Goal: Check status: Check status

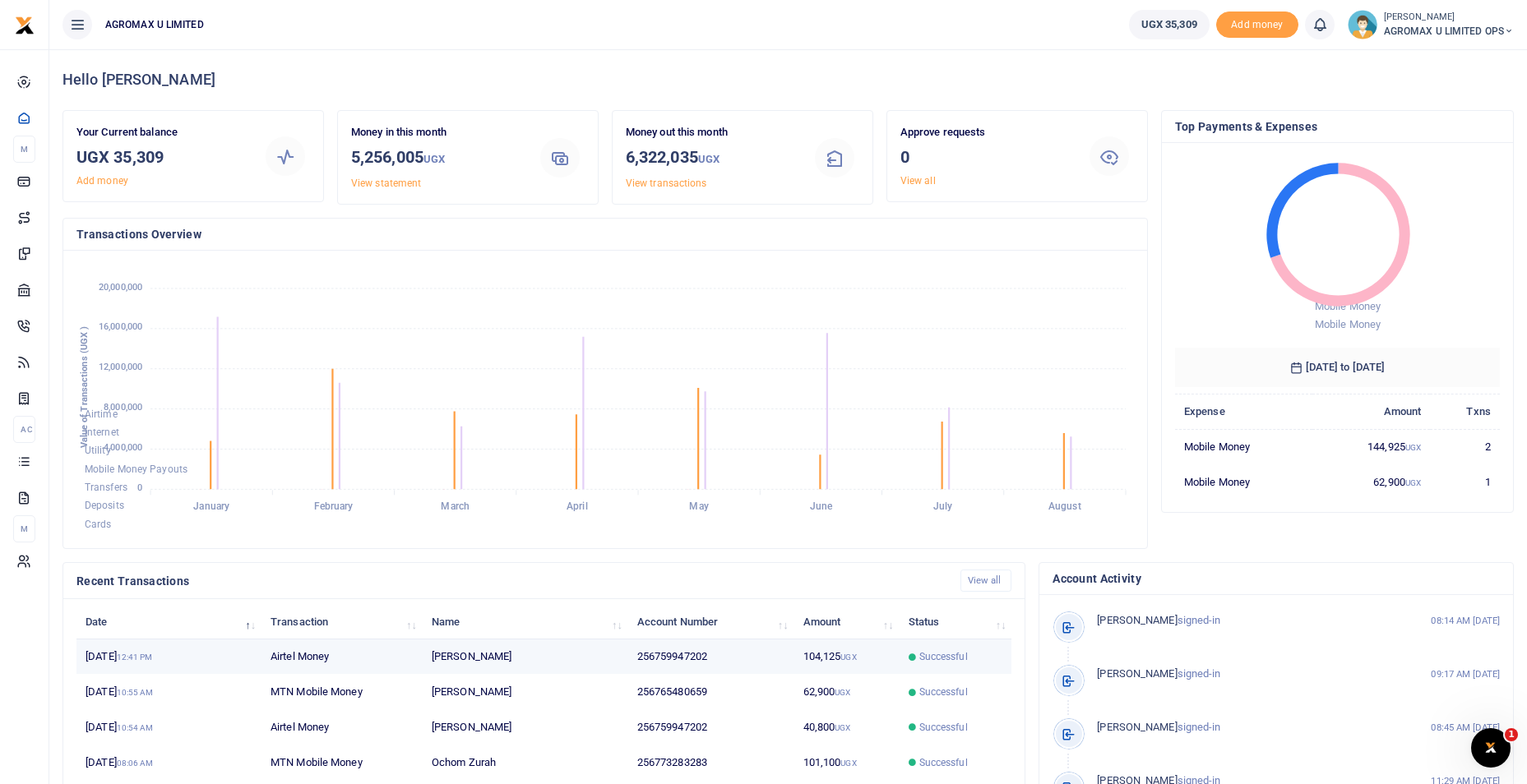
click at [664, 657] on td "256759947202" at bounding box center [711, 656] width 166 height 35
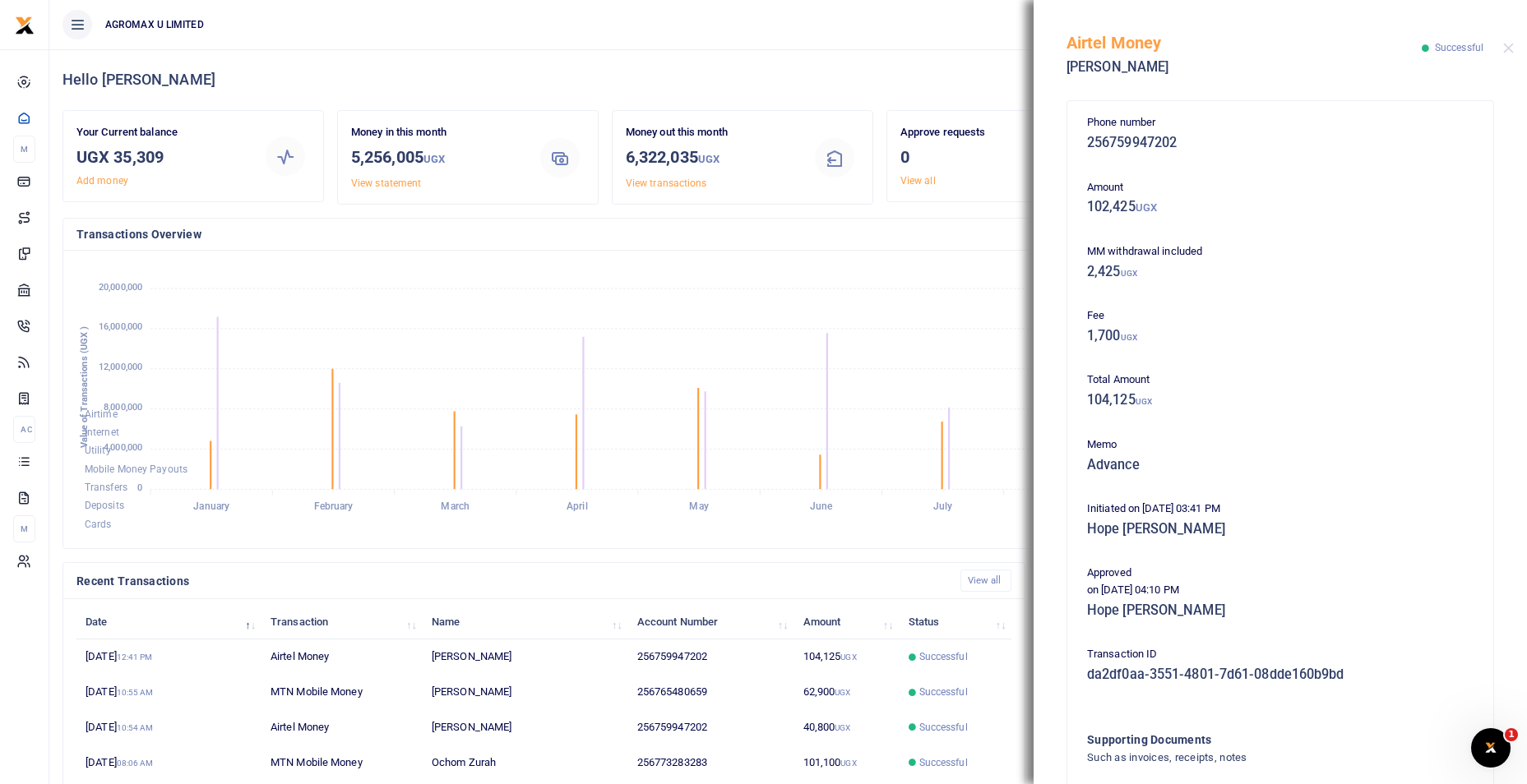
click at [648, 284] on foreignobject "Airtime Internet Utility Mobile Money Payouts Transfers Deposits Cards" at bounding box center [605, 399] width 1058 height 271
click at [1509, 45] on button "Close" at bounding box center [1508, 48] width 11 height 11
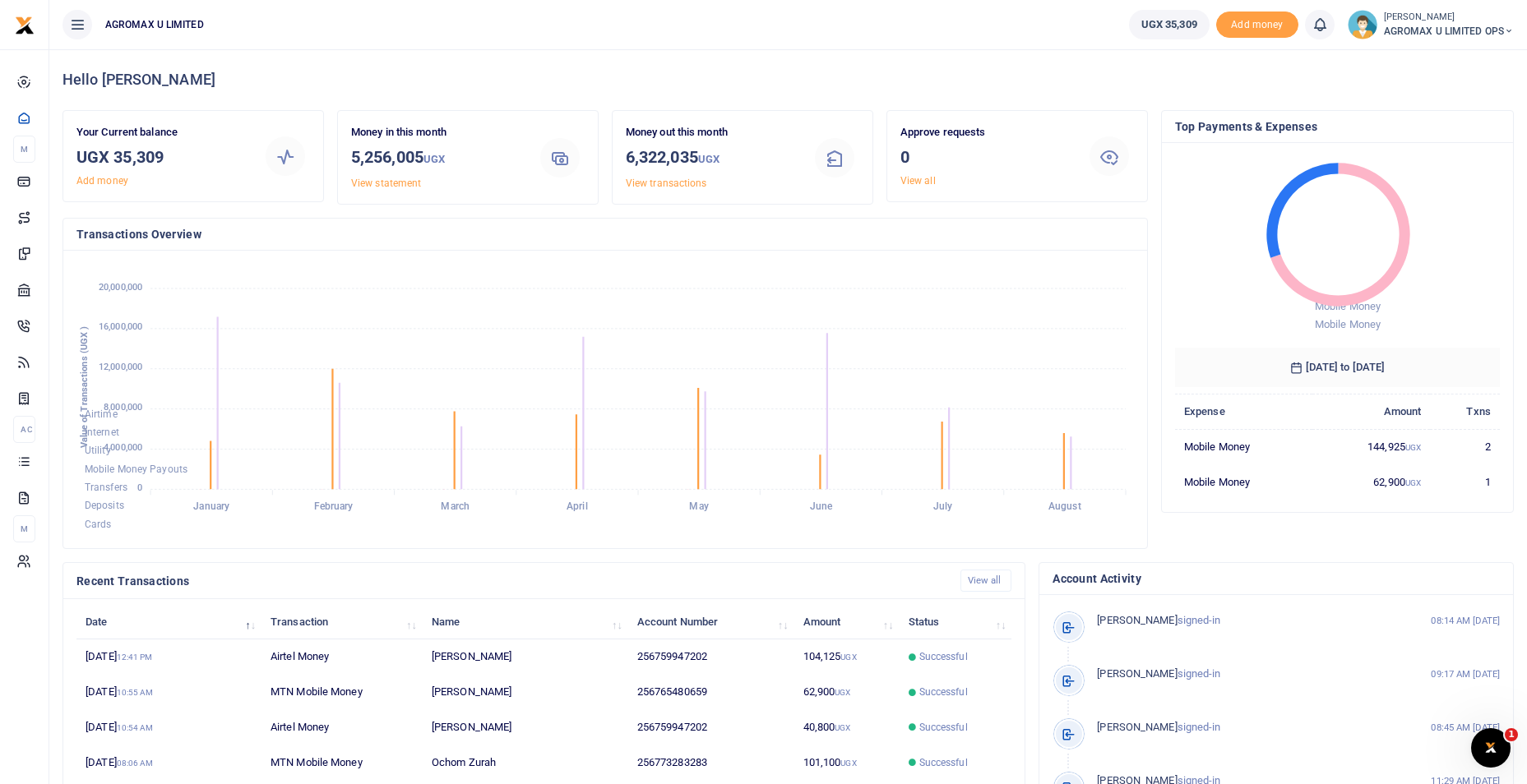
click at [1509, 30] on icon at bounding box center [1509, 32] width 10 height 12
click at [1488, 58] on link "Switch accounts" at bounding box center [1450, 60] width 130 height 23
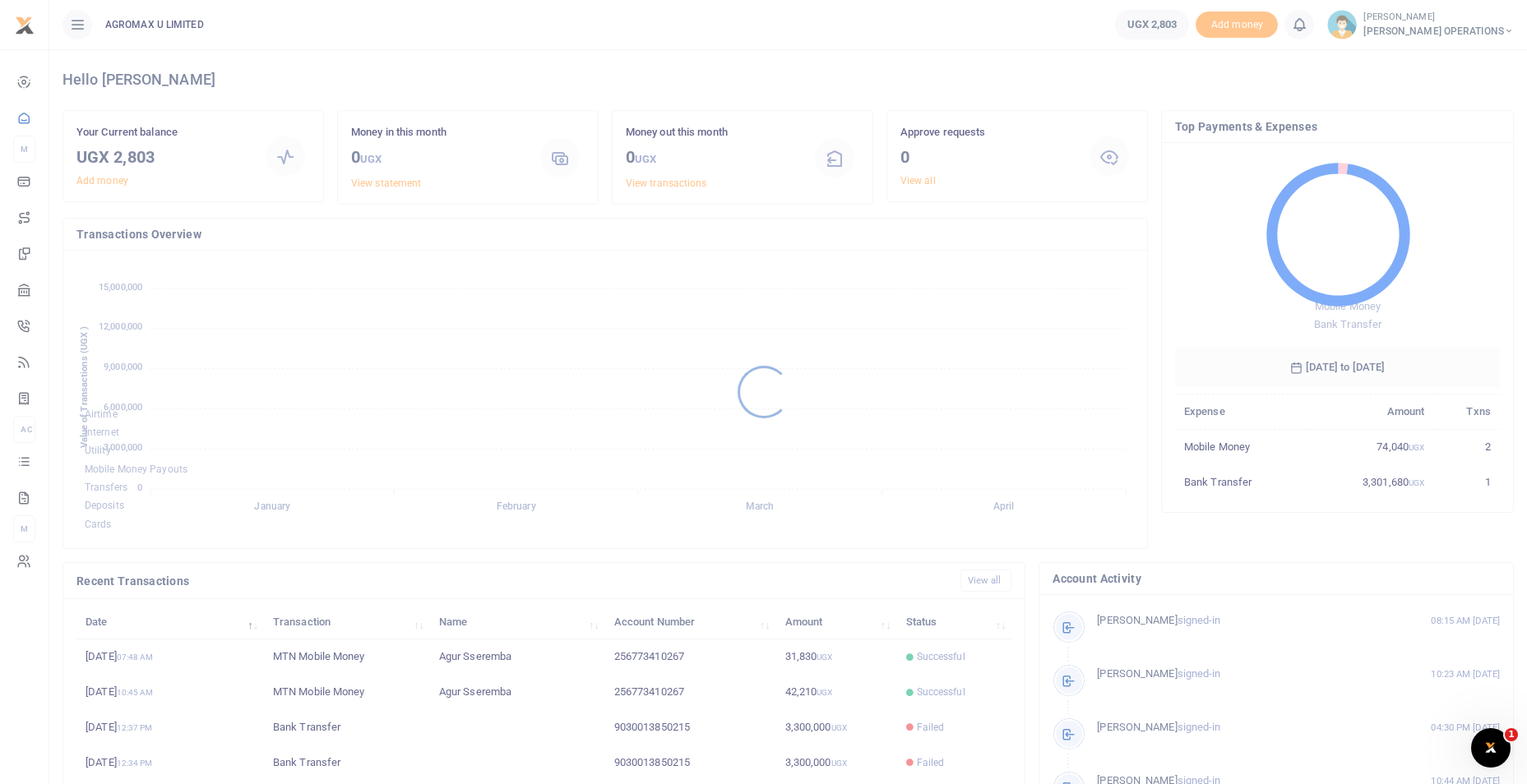
scroll to position [13, 13]
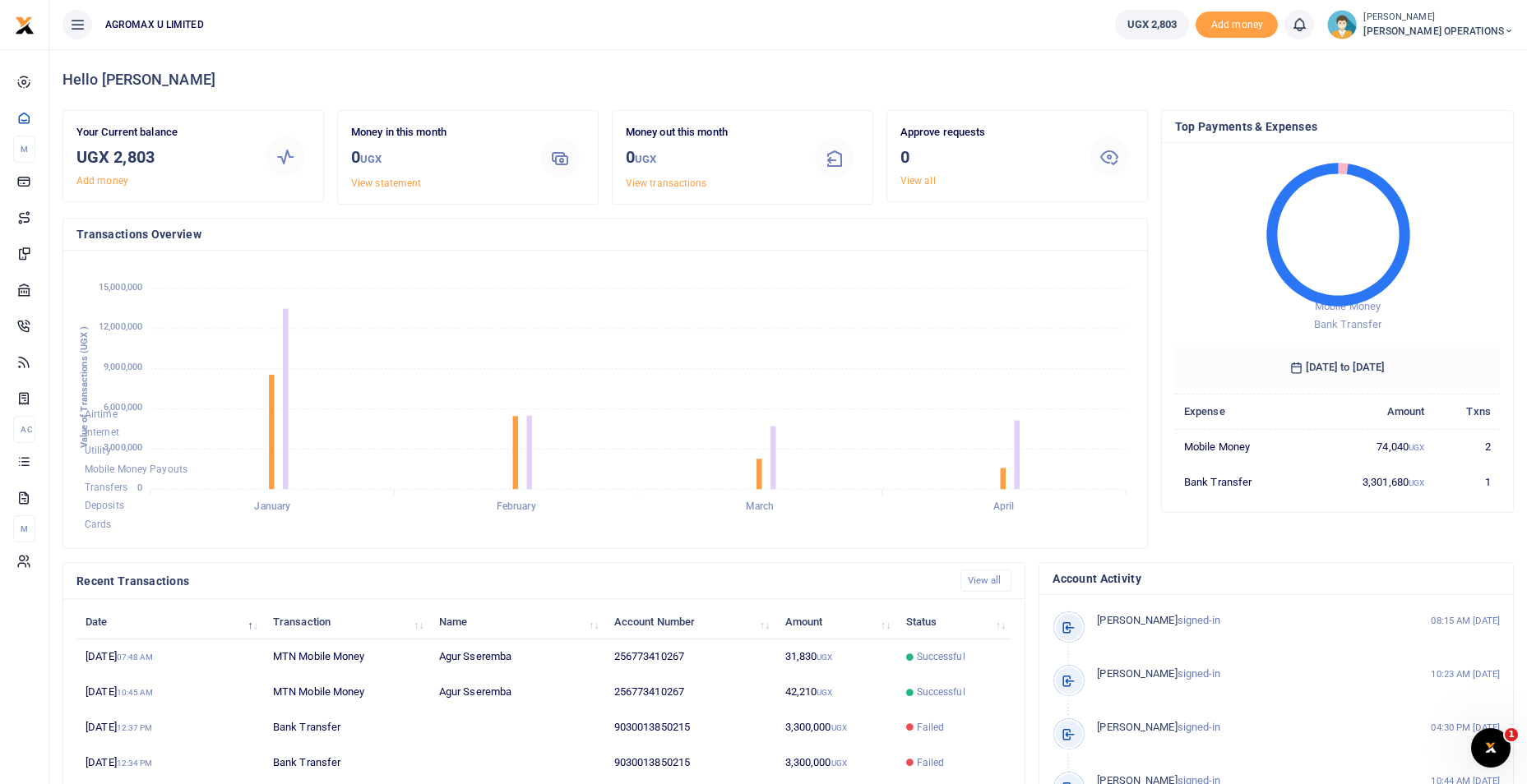
click at [1509, 33] on div at bounding box center [764, 392] width 1527 height 784
click at [1509, 28] on icon at bounding box center [1509, 32] width 10 height 12
click at [1436, 65] on link "Switch accounts" at bounding box center [1398, 60] width 130 height 23
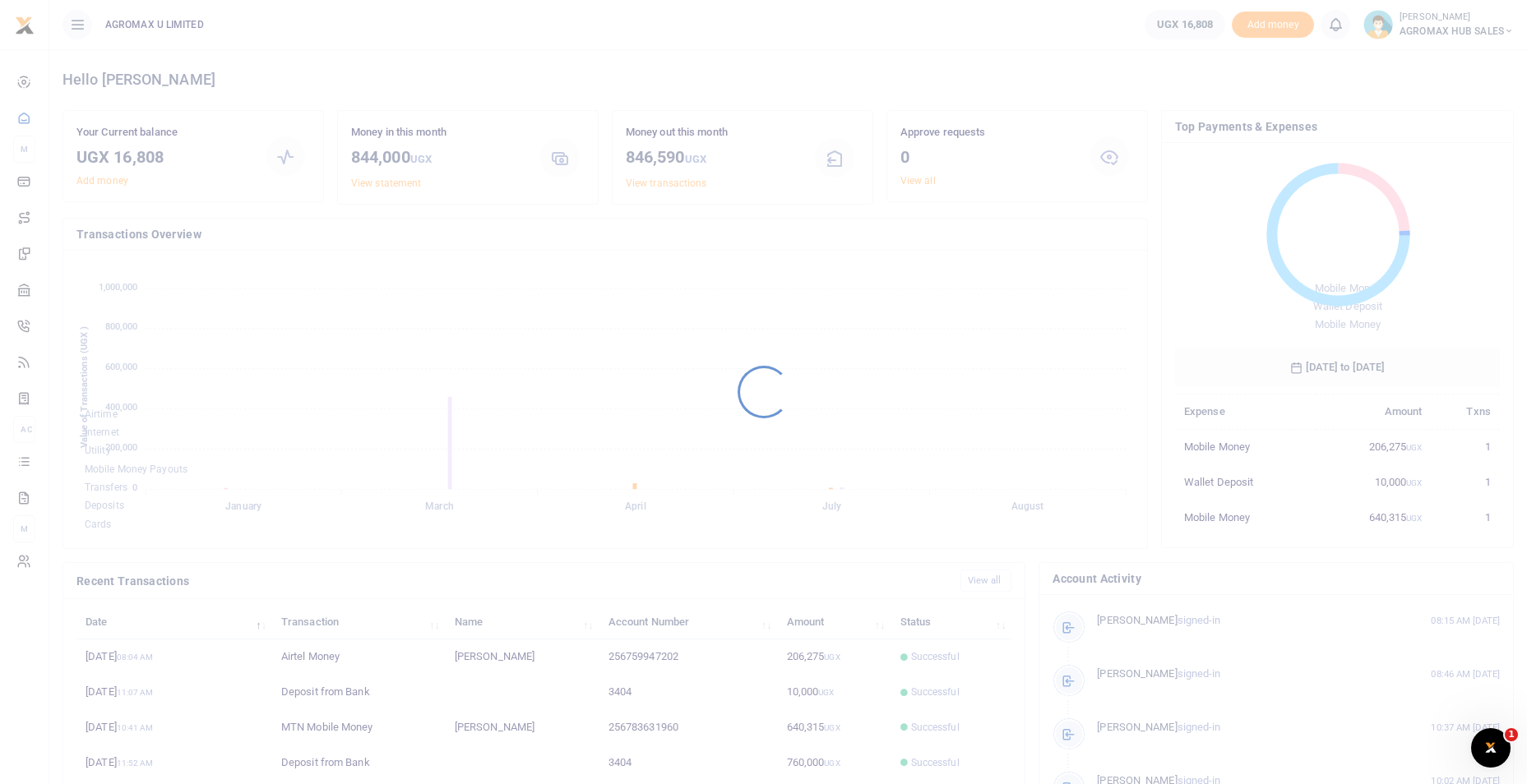
scroll to position [13, 13]
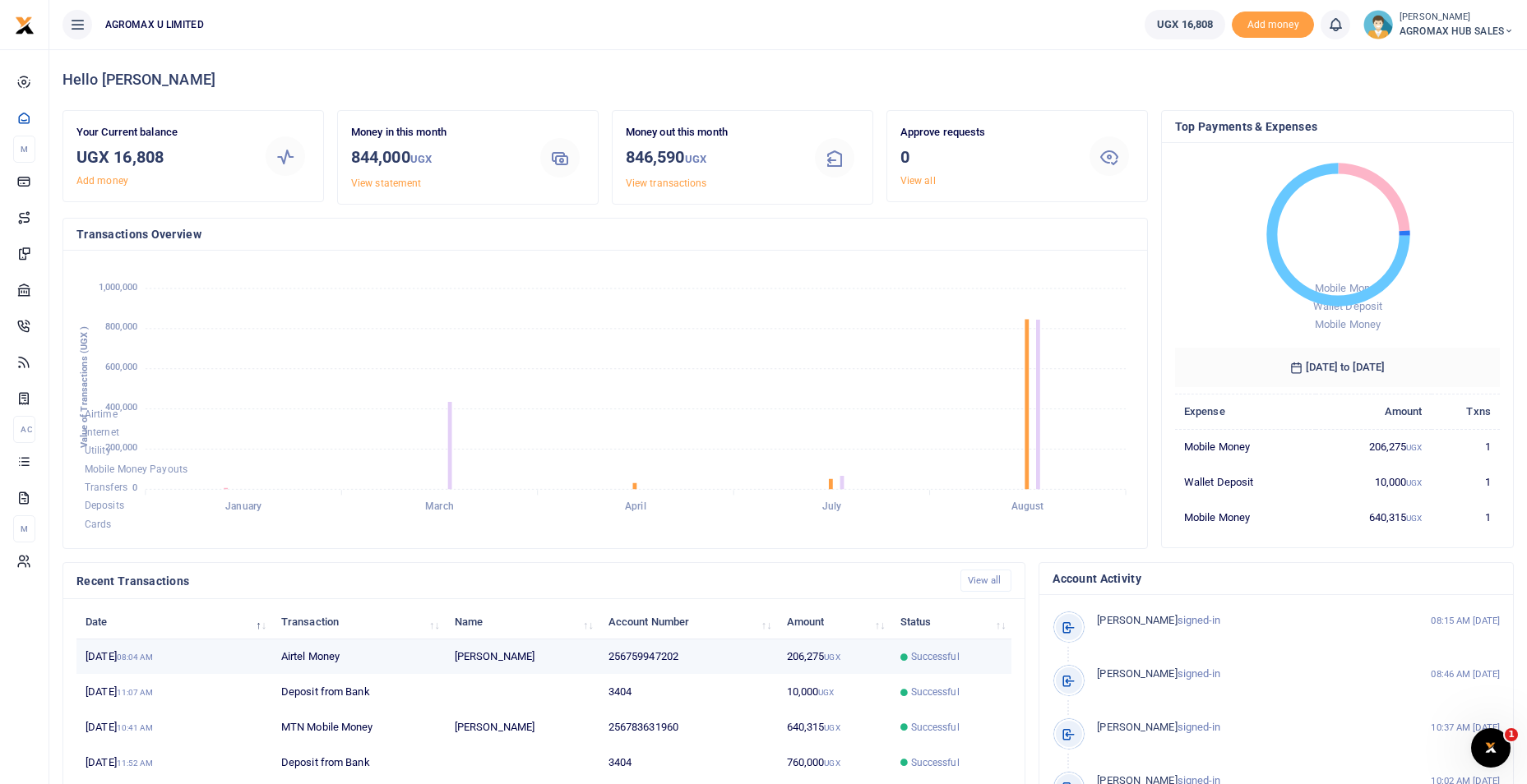
click at [807, 660] on td "206,275 UGX" at bounding box center [834, 656] width 114 height 35
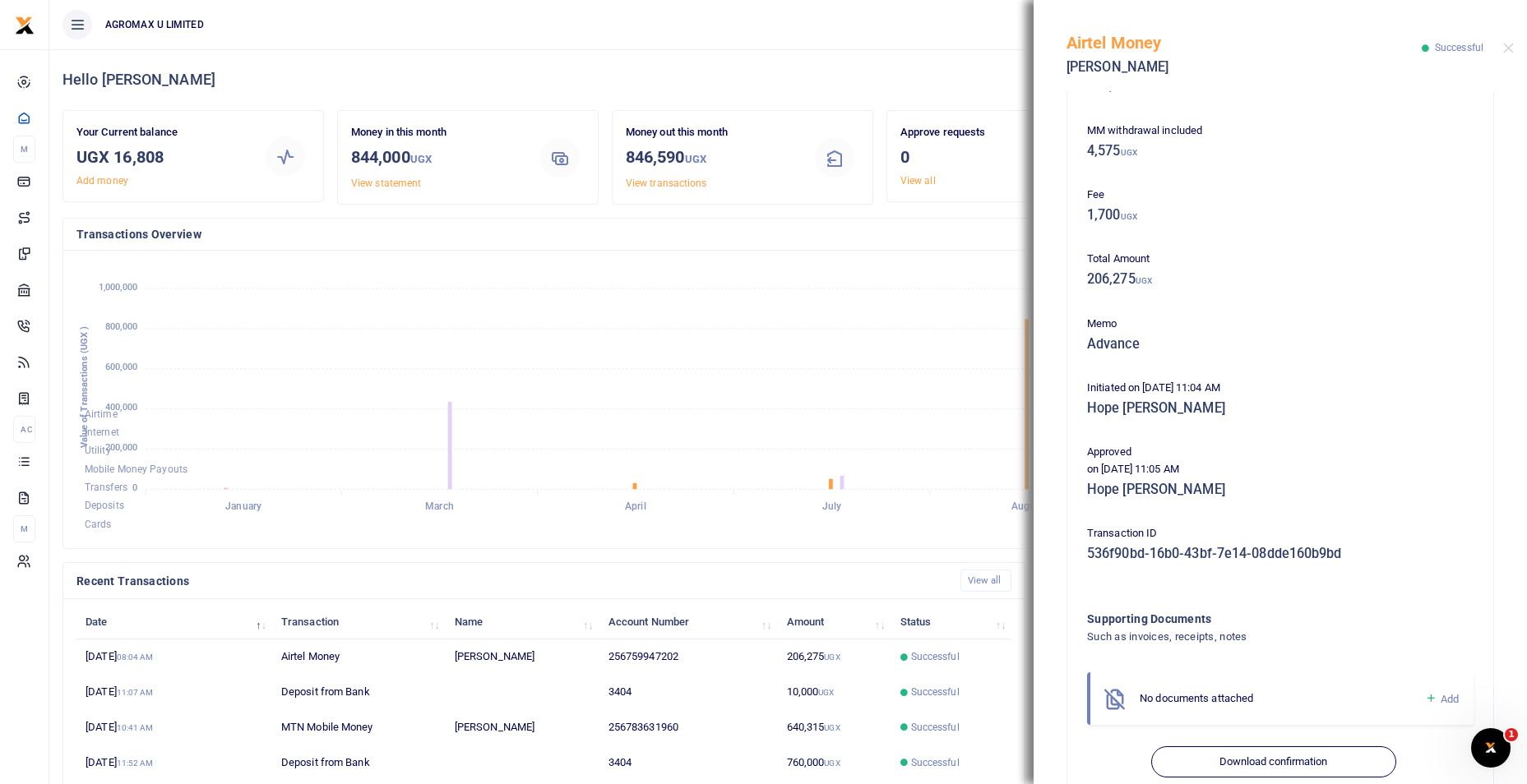
scroll to position [154, 0]
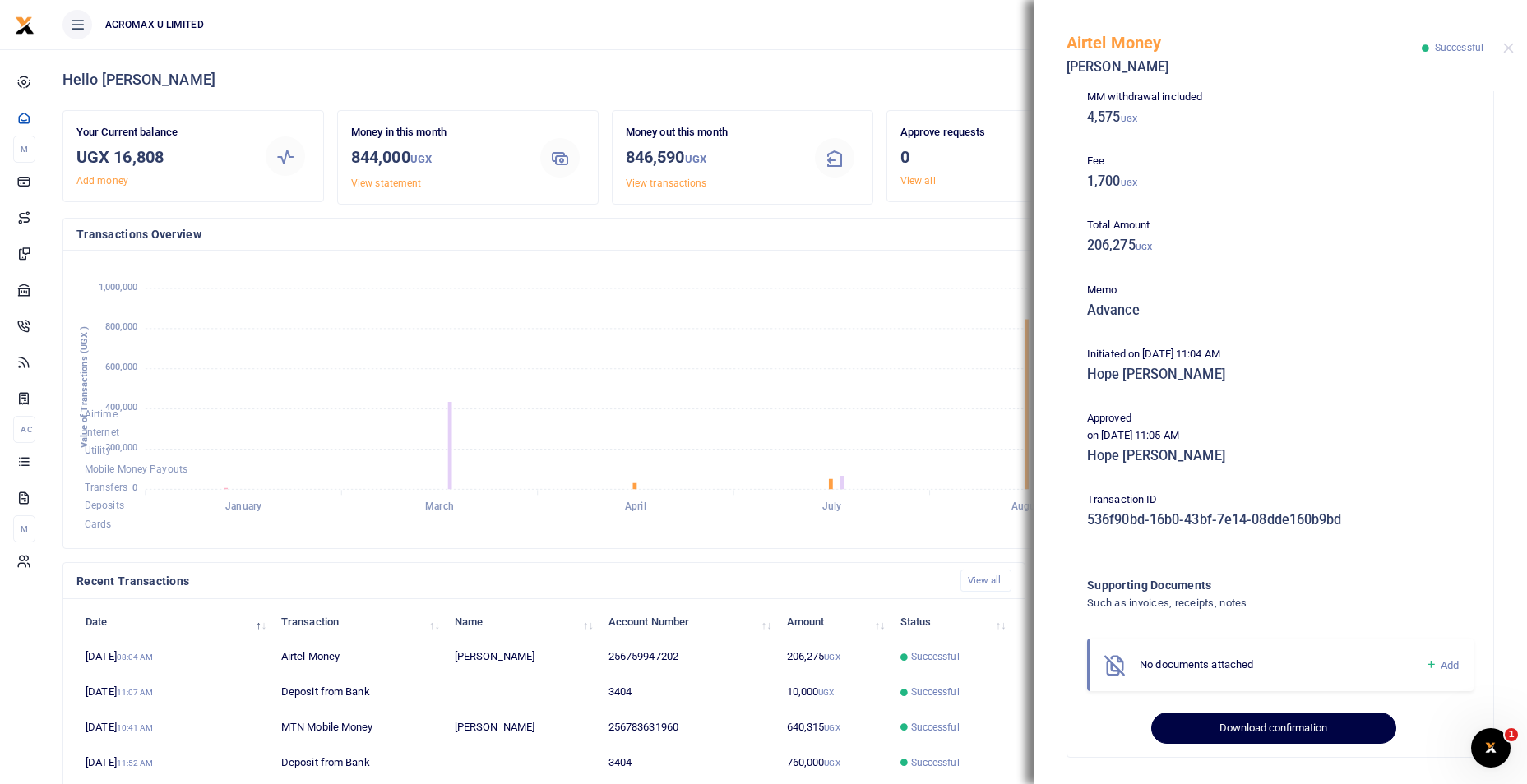
click at [1216, 720] on button "Download confirmation" at bounding box center [1273, 727] width 244 height 31
click at [1500, 55] on div "Airtel Money [PERSON_NAME] Successful" at bounding box center [1280, 46] width 493 height 92
click at [1508, 45] on button "Close" at bounding box center [1508, 48] width 11 height 11
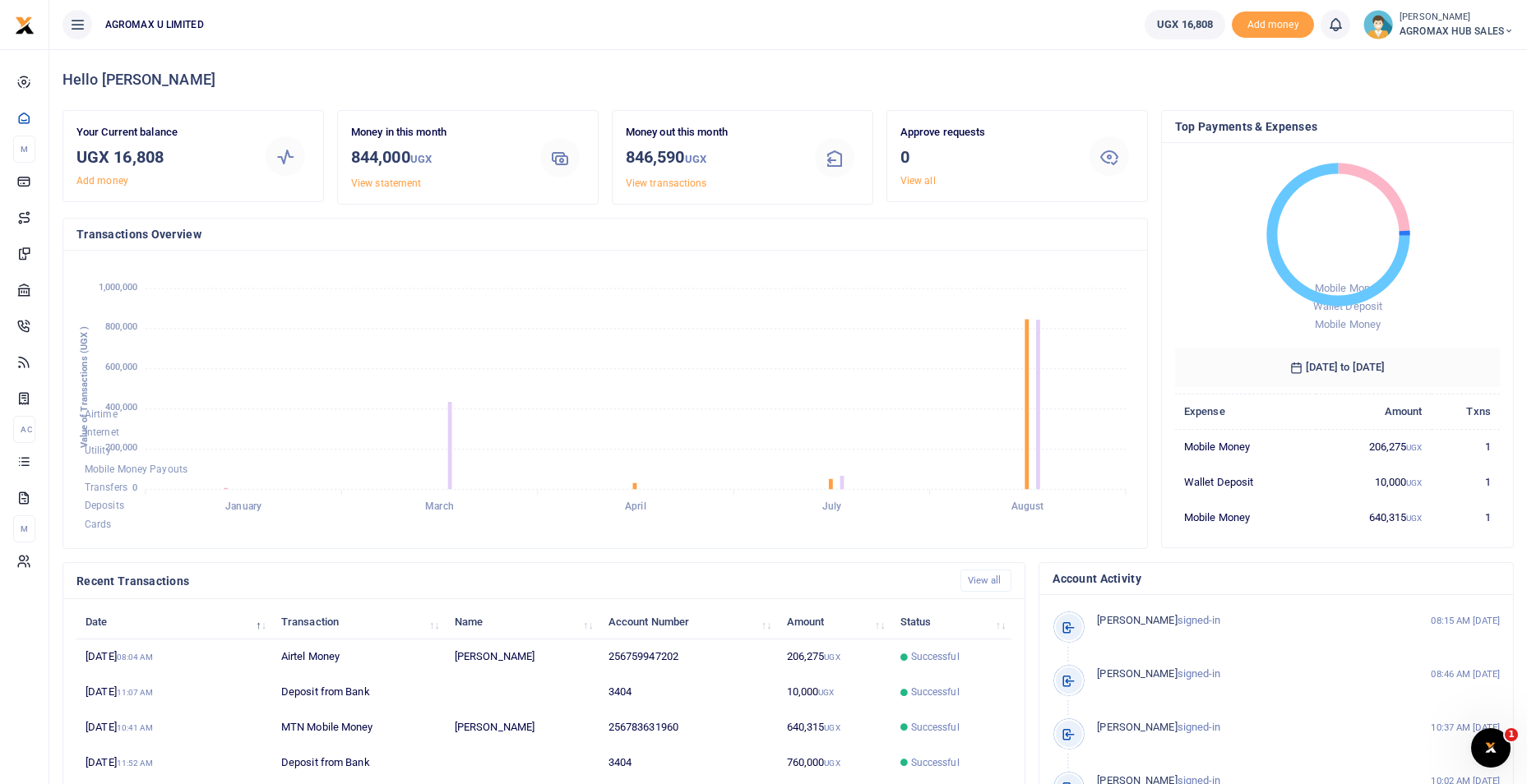
click at [1510, 31] on icon at bounding box center [1509, 32] width 10 height 12
click at [1468, 55] on link "Switch accounts" at bounding box center [1449, 60] width 130 height 23
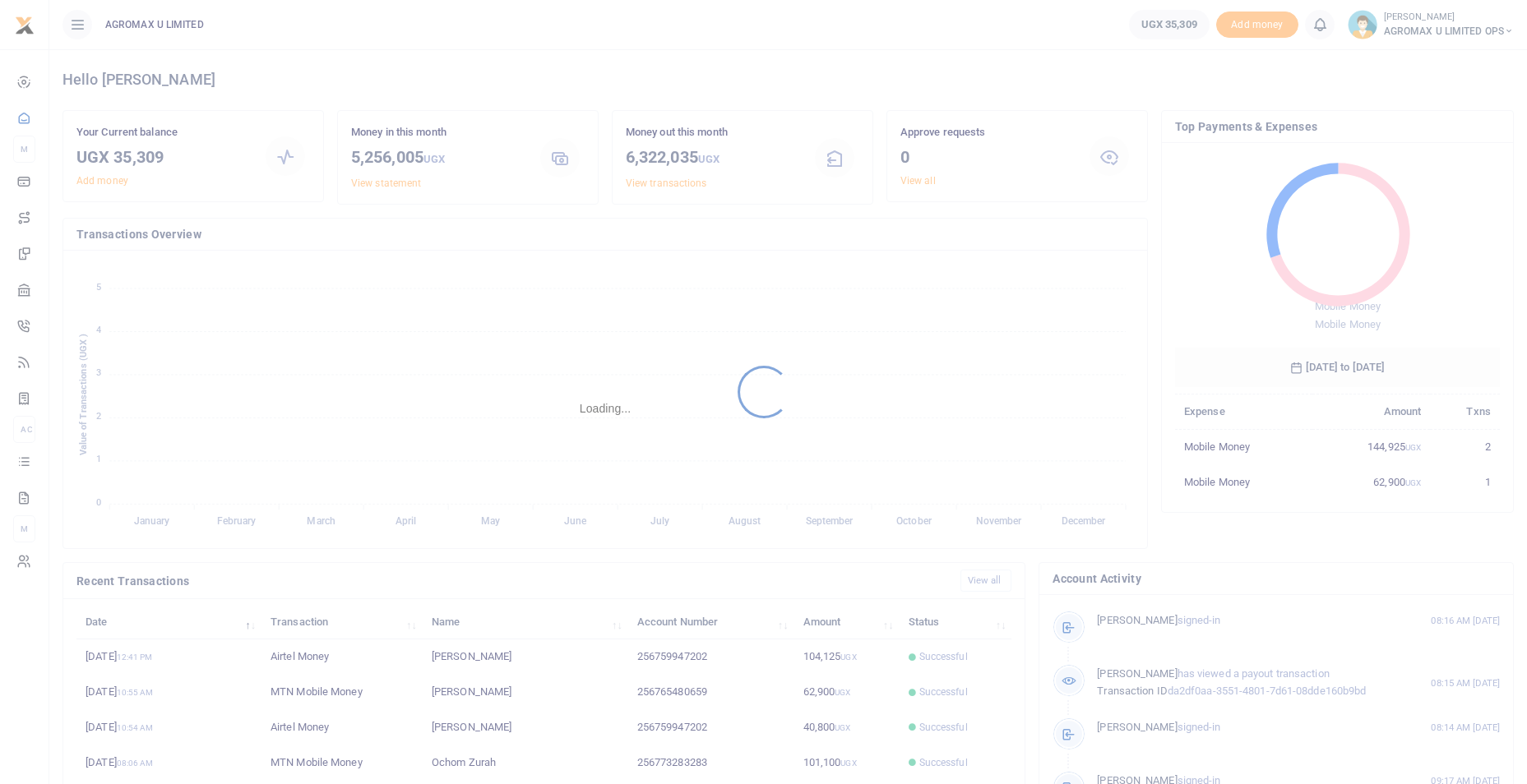
scroll to position [13, 13]
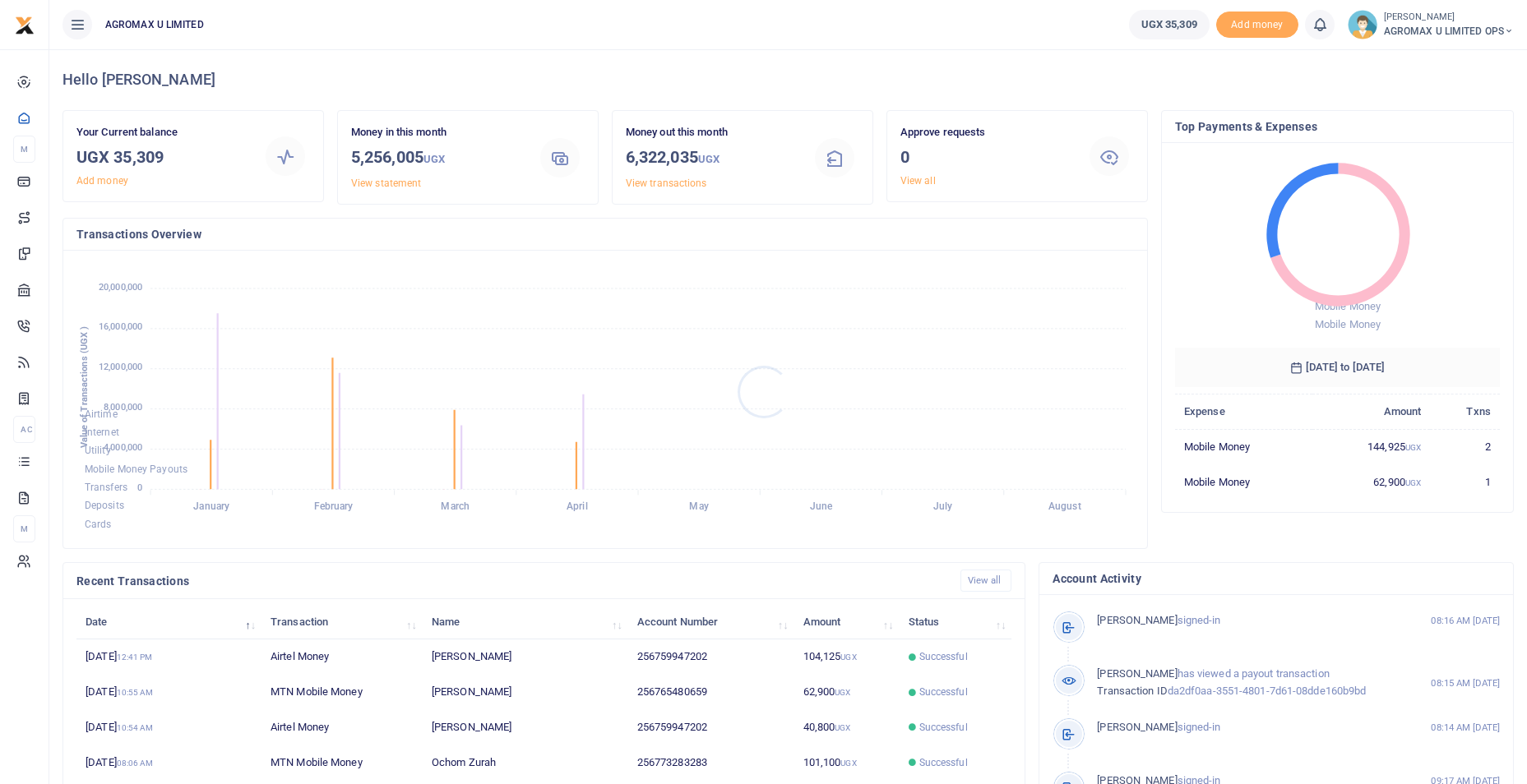
click at [815, 654] on div at bounding box center [764, 392] width 1527 height 784
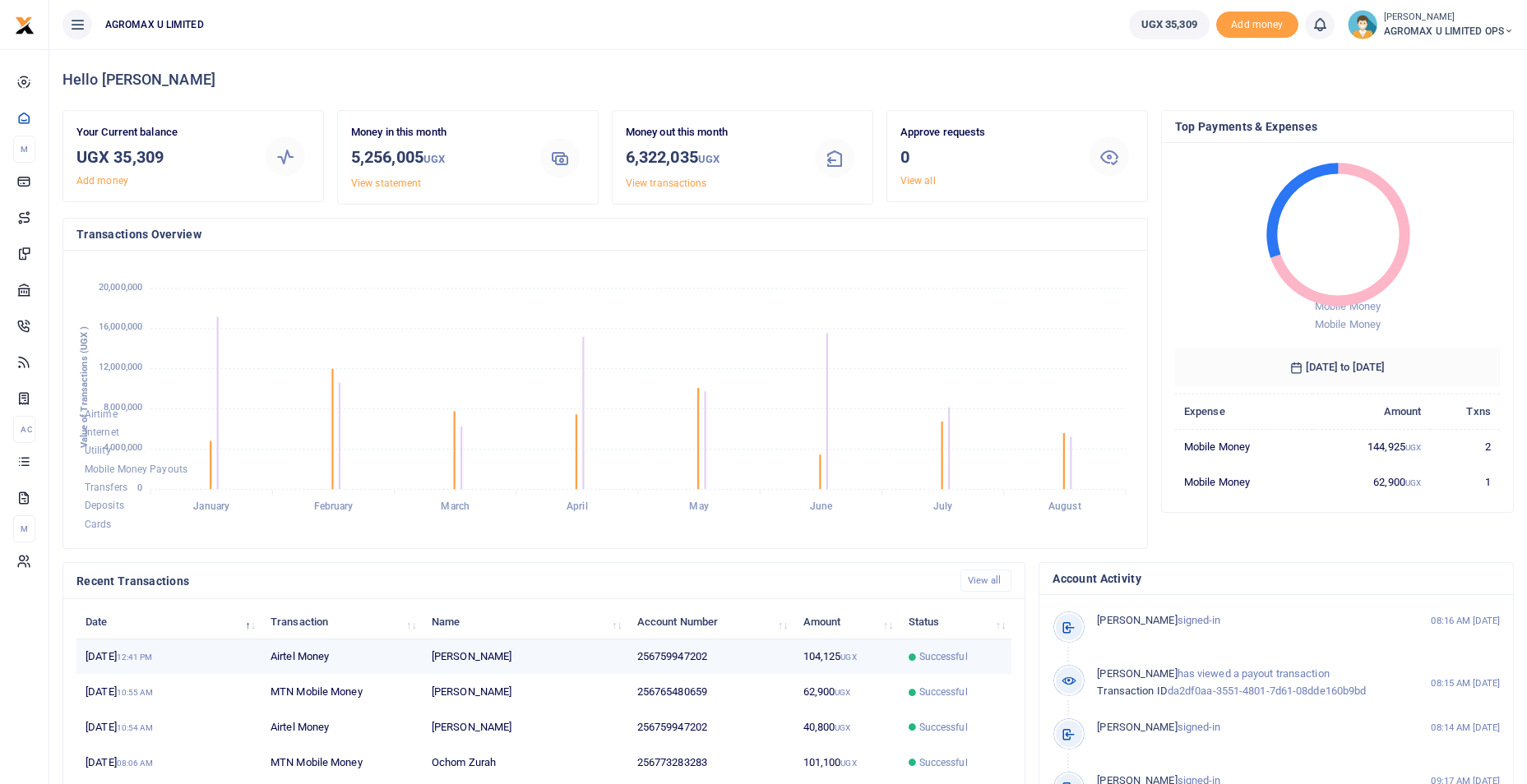
click at [831, 658] on td "104,125 UGX" at bounding box center [846, 656] width 106 height 35
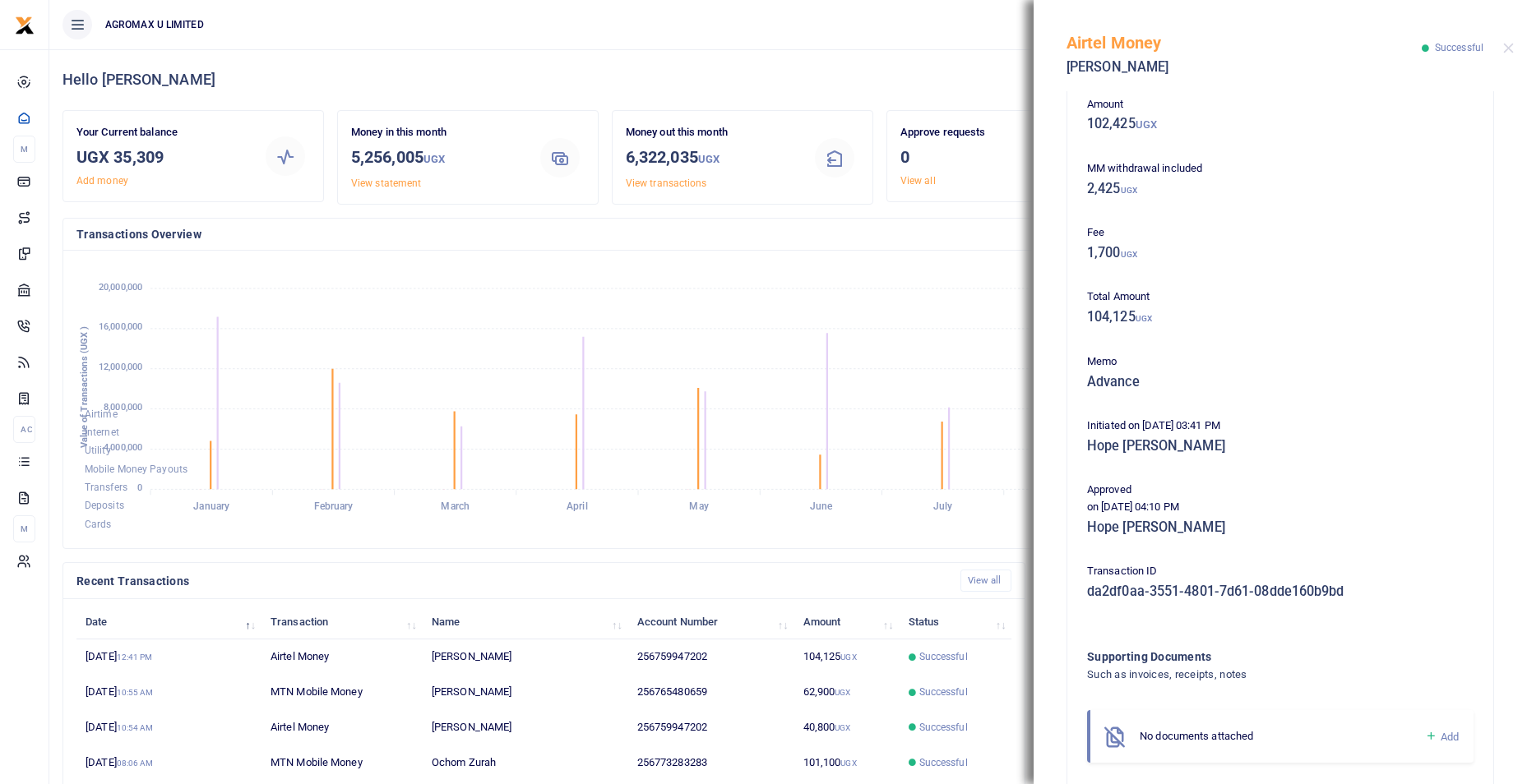
scroll to position [154, 0]
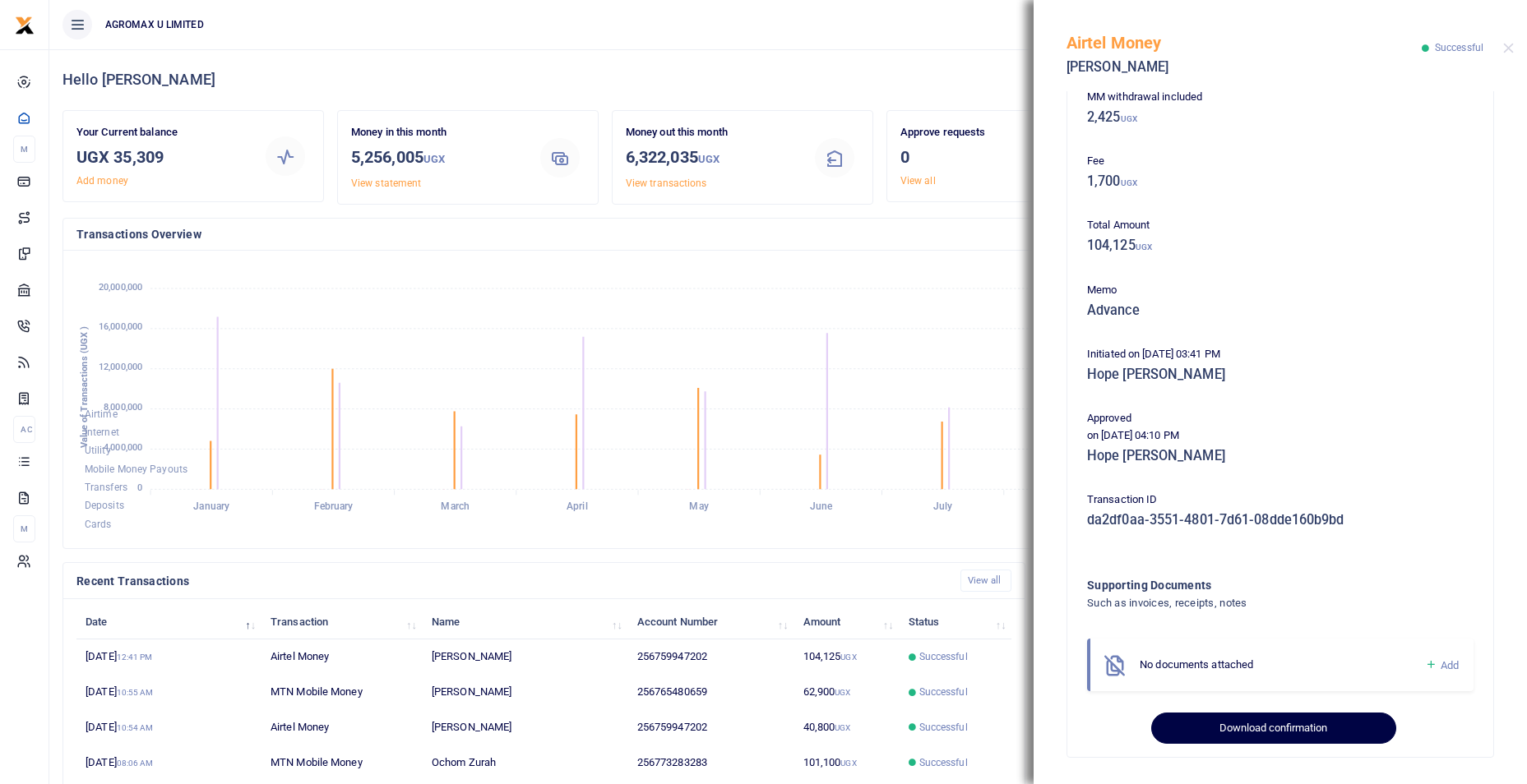
click at [1251, 726] on button "Download confirmation" at bounding box center [1273, 727] width 244 height 31
